Goal: Task Accomplishment & Management: Manage account settings

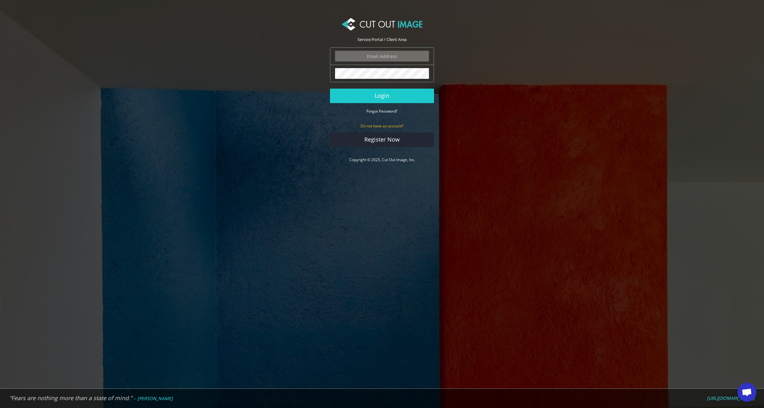
click at [367, 60] on input "email" at bounding box center [382, 56] width 94 height 11
click at [0, 408] on nordpass-autofill-portal at bounding box center [0, 408] width 0 height 0
type input "[PERSON_NAME][EMAIL_ADDRESS][DOMAIN_NAME]"
click at [381, 97] on button "Login" at bounding box center [382, 96] width 104 height 15
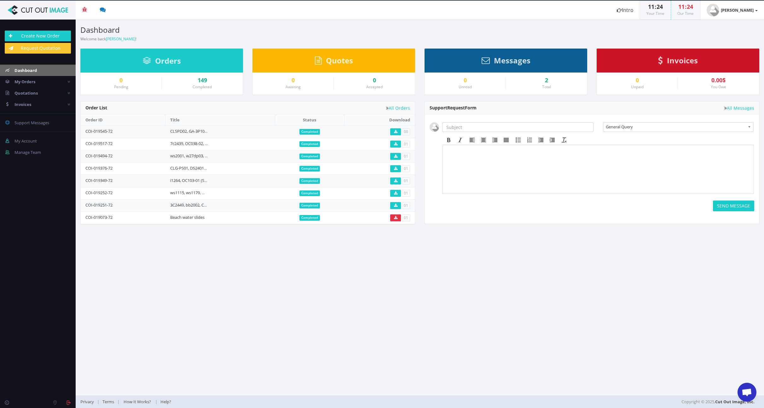
click at [440, 342] on section "Dashboard Welcome back [PERSON_NAME] ! Create New Order Welcome [PERSON_NAME] !…" at bounding box center [420, 208] width 689 height 376
